Goal: Task Accomplishment & Management: Manage account settings

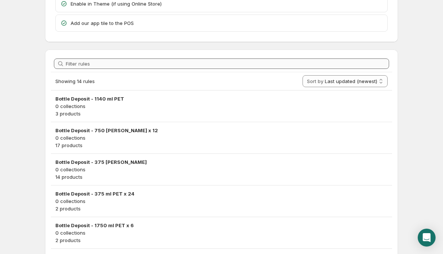
scroll to position [72, 0]
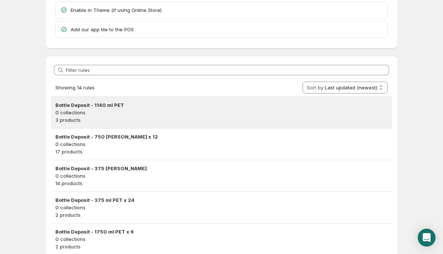
click at [129, 108] on h3 "Bottle Deposit - 1140 ml PET" at bounding box center [221, 104] width 332 height 7
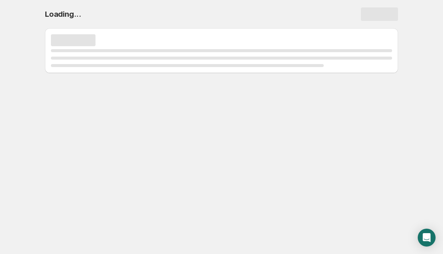
select select "deactive"
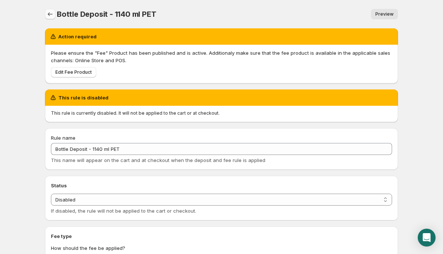
click at [50, 13] on icon "Settings" at bounding box center [49, 13] width 7 height 7
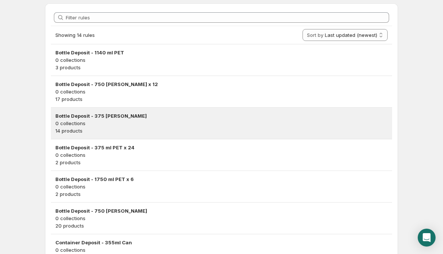
scroll to position [126, 0]
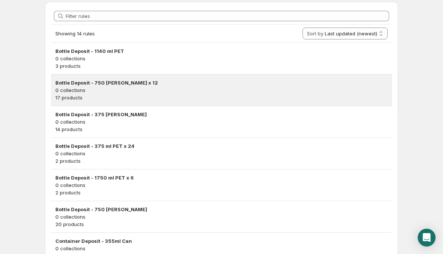
click at [154, 90] on p "0 collections" at bounding box center [221, 89] width 332 height 7
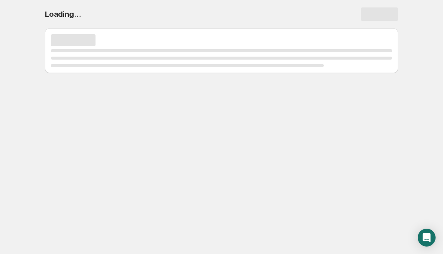
select select "deactive"
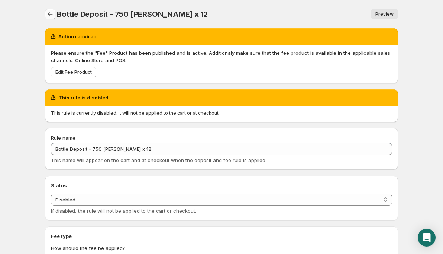
click at [52, 14] on icon "Settings" at bounding box center [49, 13] width 7 height 7
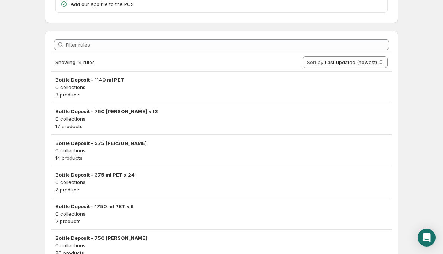
scroll to position [99, 0]
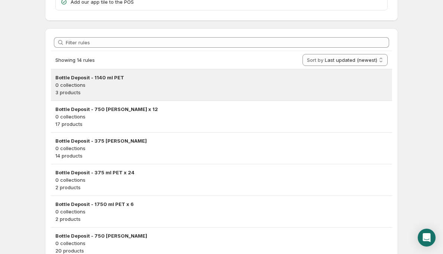
click at [215, 82] on p "0 collections" at bounding box center [221, 84] width 332 height 7
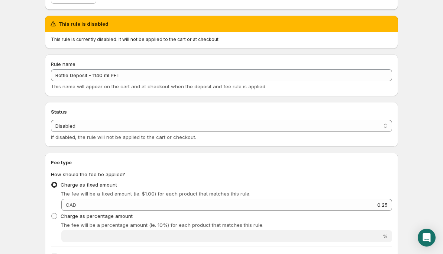
scroll to position [79, 0]
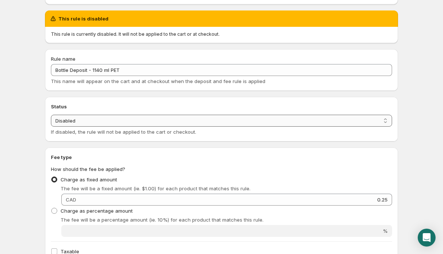
select select "active"
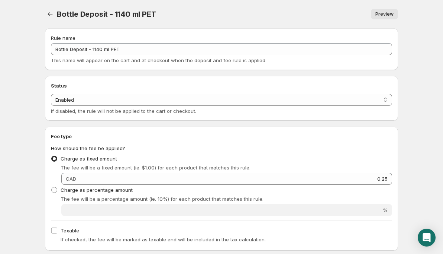
scroll to position [0, 0]
click at [50, 13] on icon "Settings" at bounding box center [49, 13] width 7 height 7
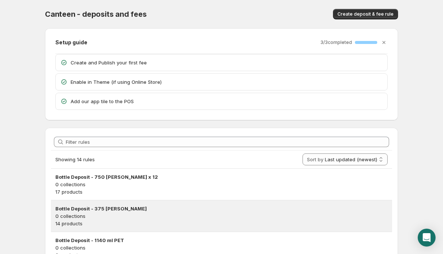
click at [108, 215] on p "0 collections" at bounding box center [221, 215] width 332 height 7
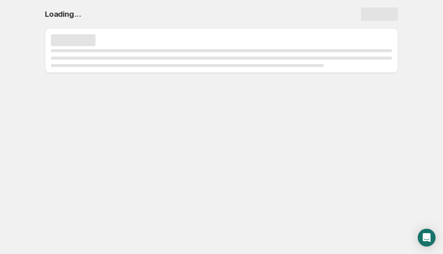
select select "deactive"
